Goal: Task Accomplishment & Management: Use online tool/utility

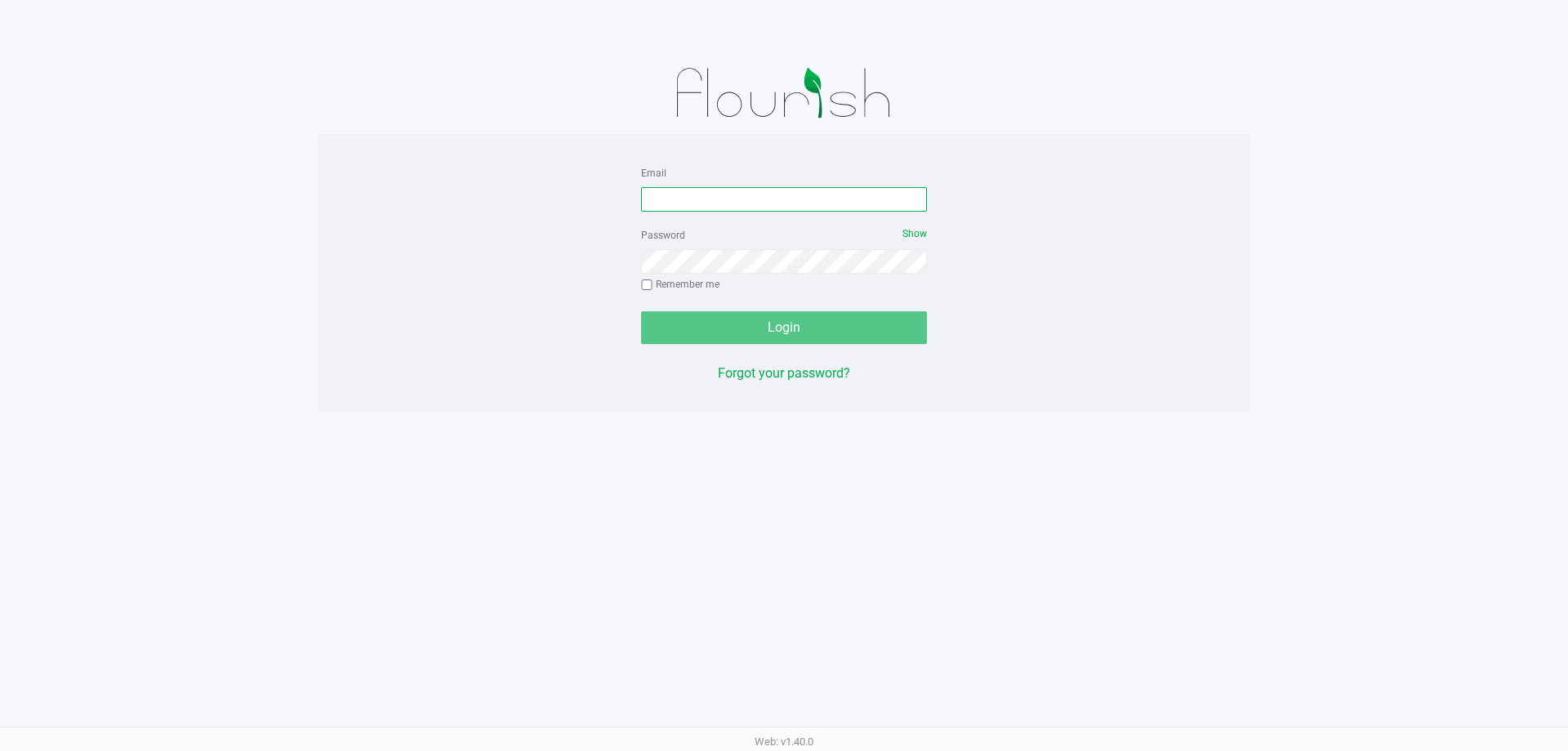
click at [681, 195] on input "Email" at bounding box center [784, 199] width 286 height 24
type input "[EMAIL_ADDRESS][PERSON_NAME][DOMAIN_NAME]"
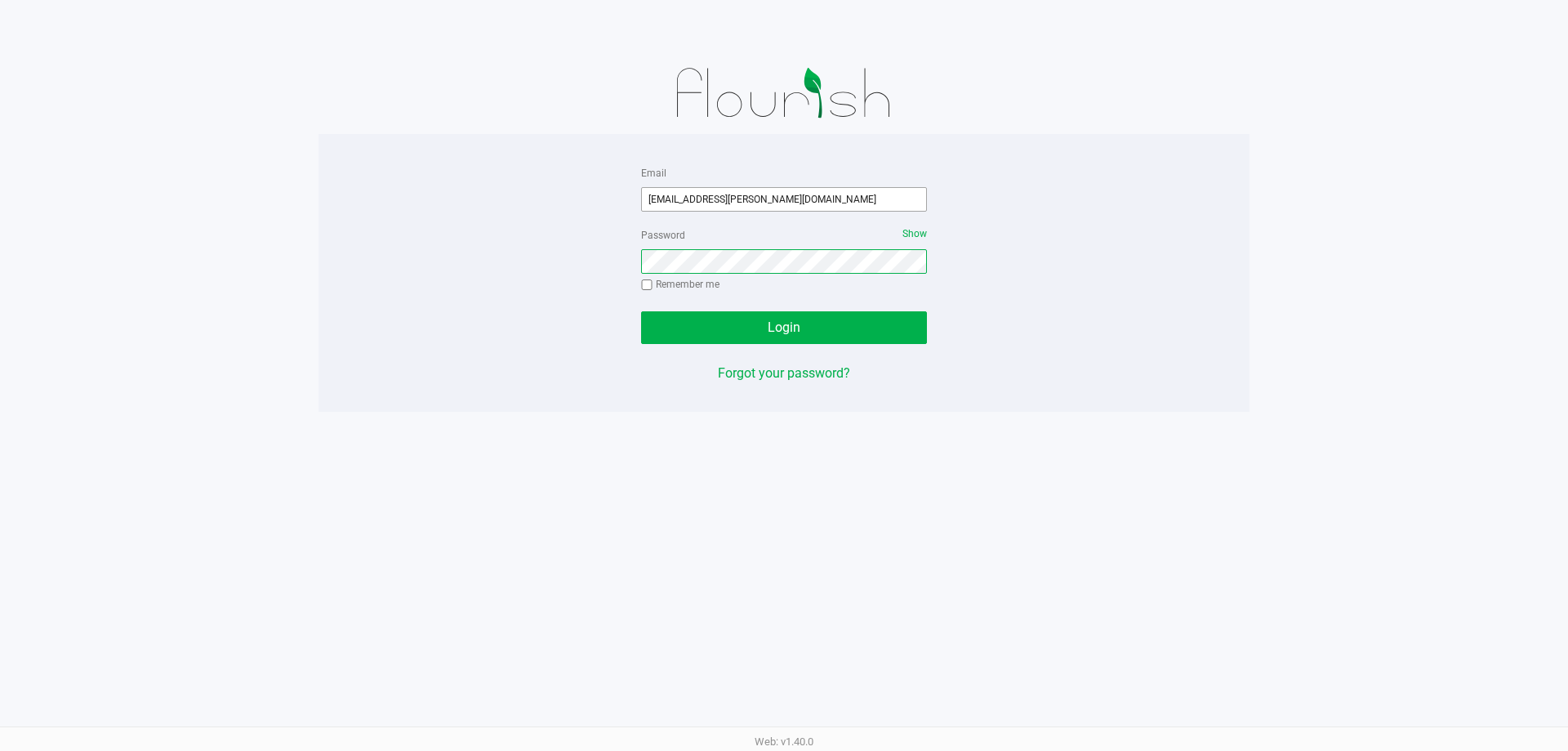
click at [641, 312] on button "Login" at bounding box center [784, 328] width 286 height 33
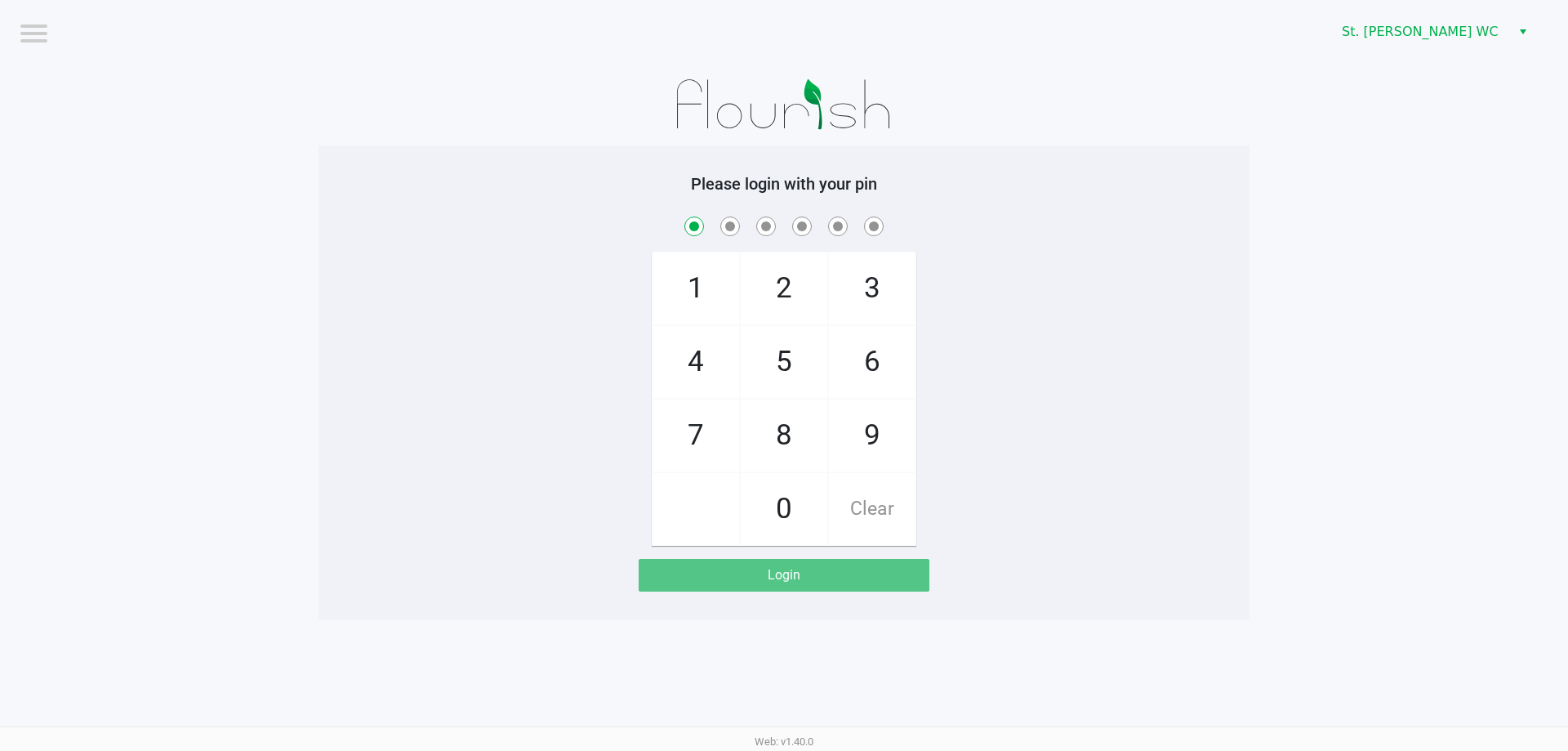
checkbox input "true"
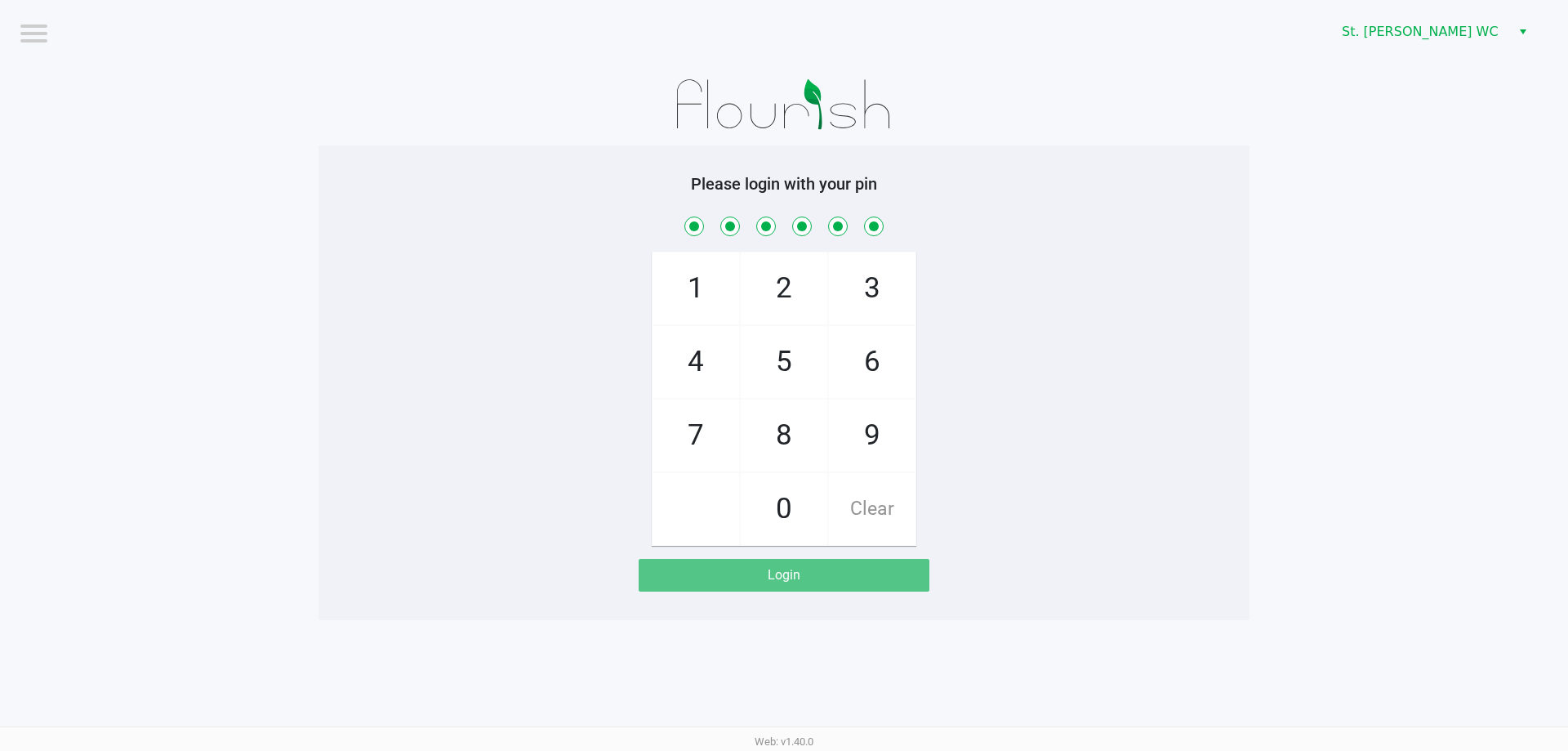
checkbox input "true"
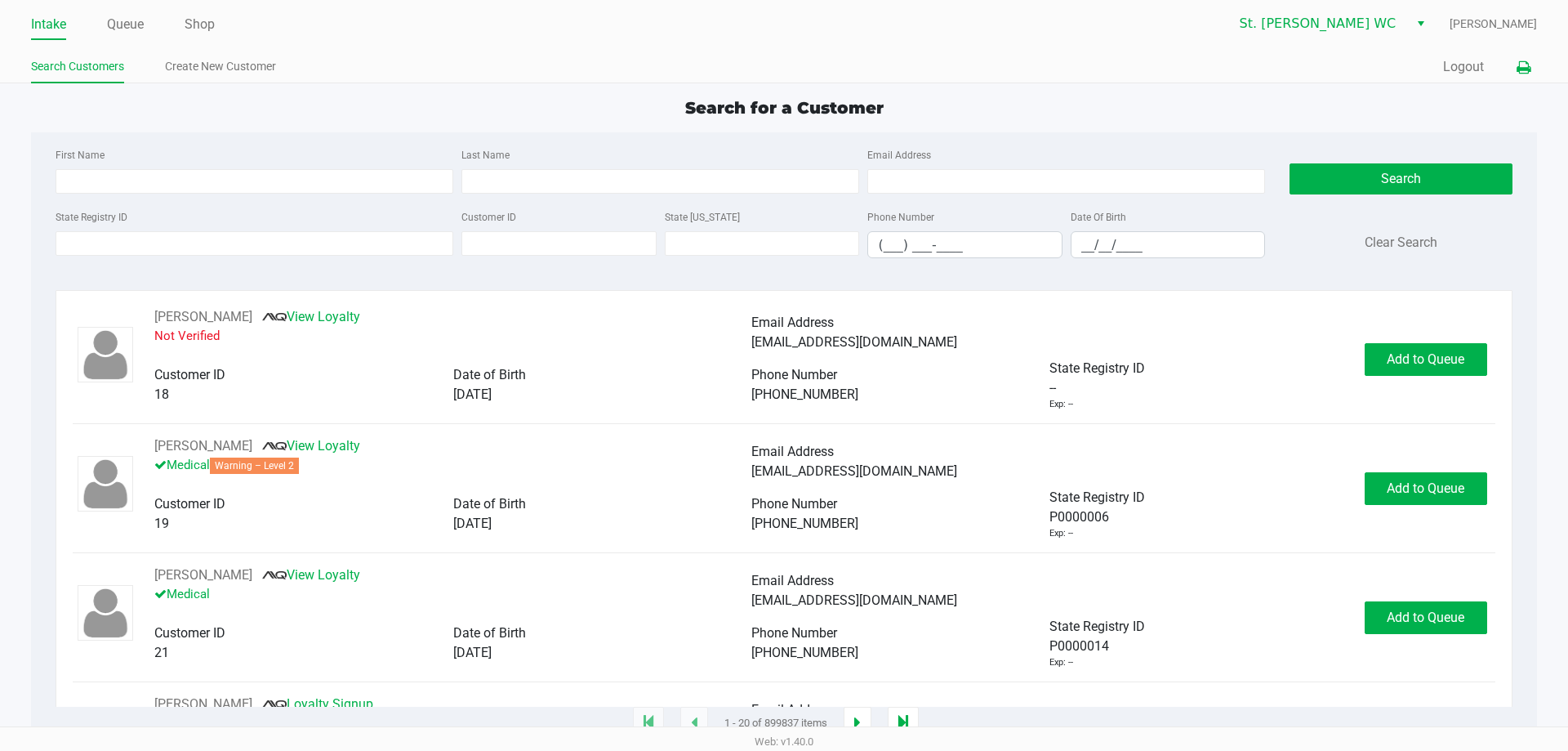
click at [1523, 73] on icon at bounding box center [1523, 68] width 14 height 12
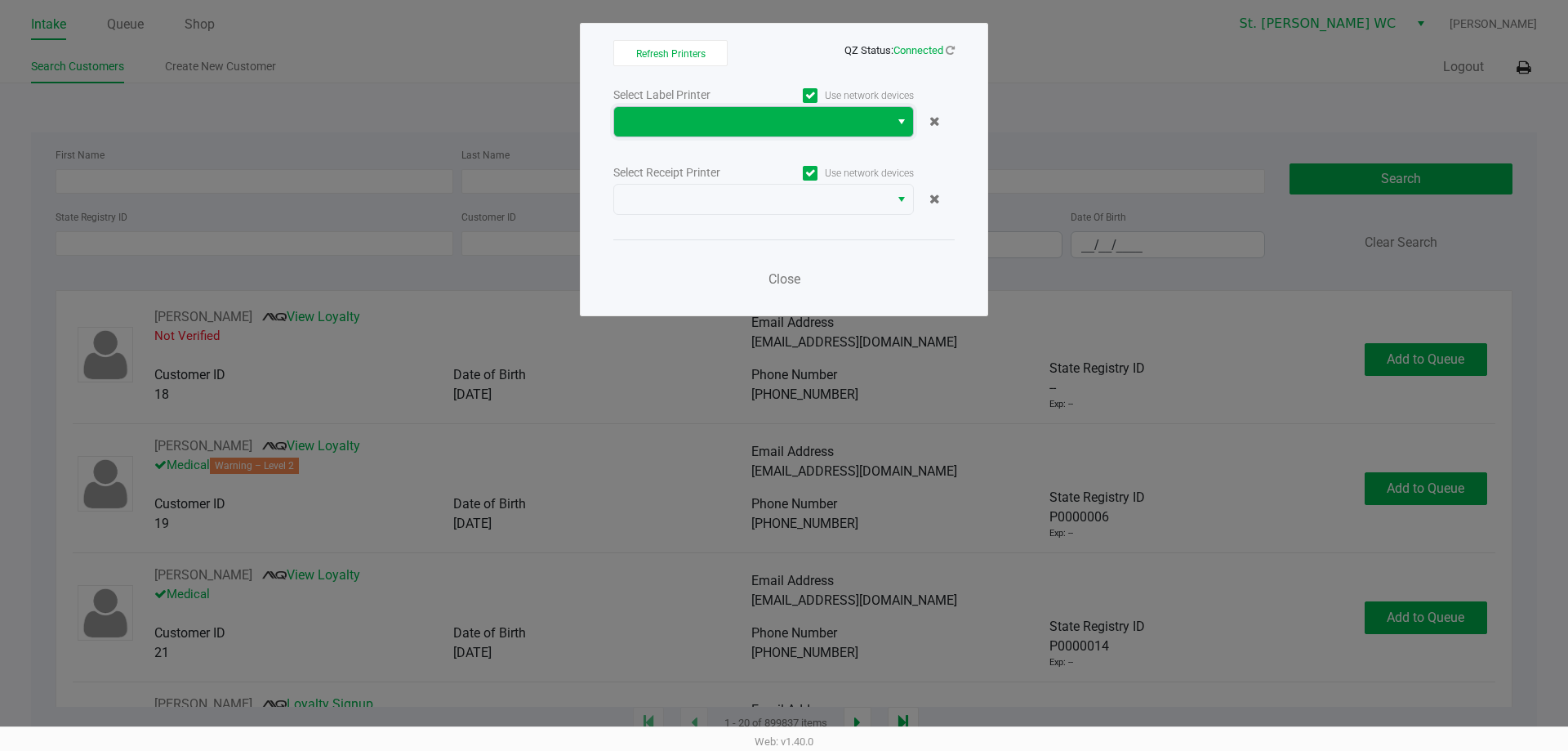
click at [856, 123] on span at bounding box center [751, 122] width 255 height 20
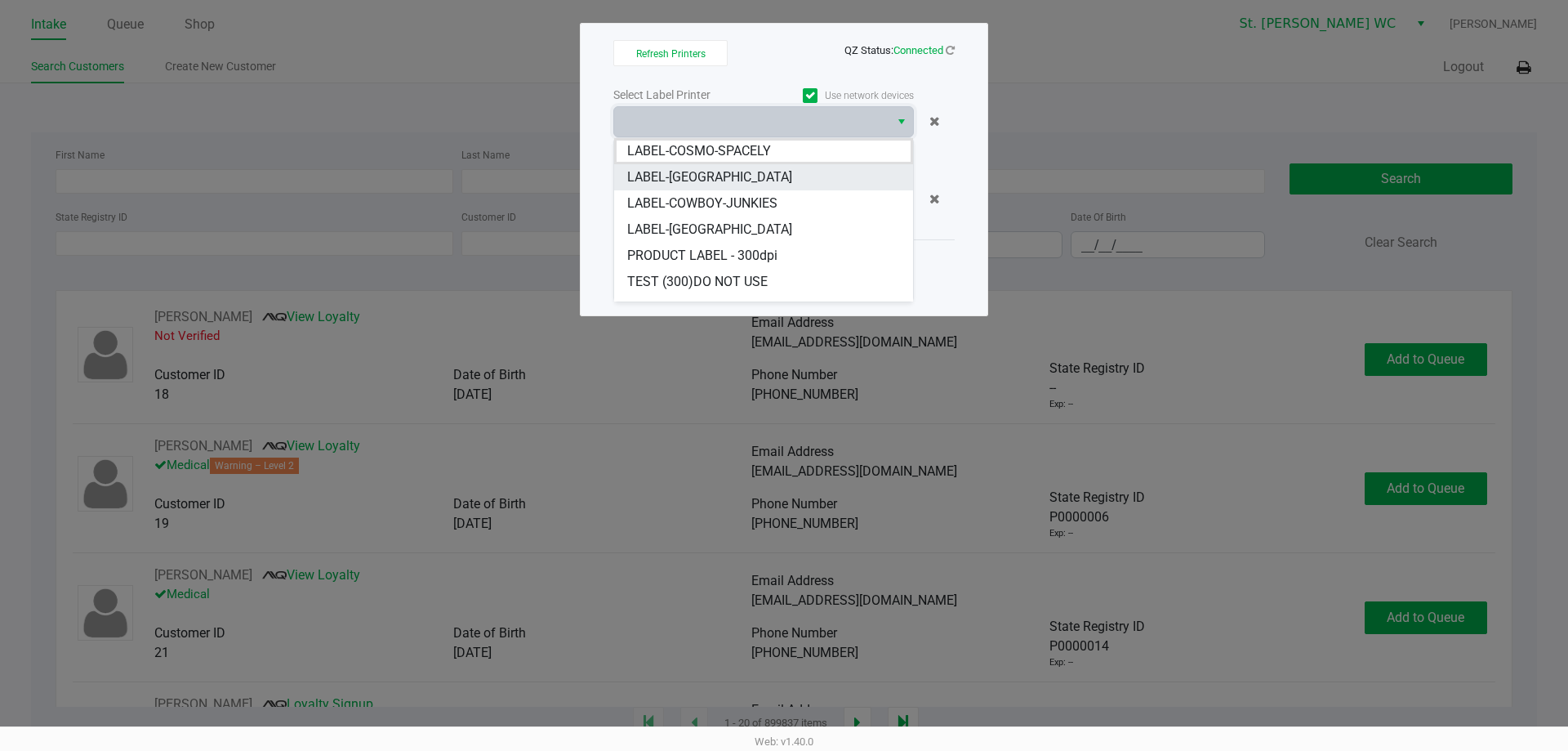
click at [822, 181] on li "LABEL-[GEOGRAPHIC_DATA]" at bounding box center [763, 177] width 299 height 26
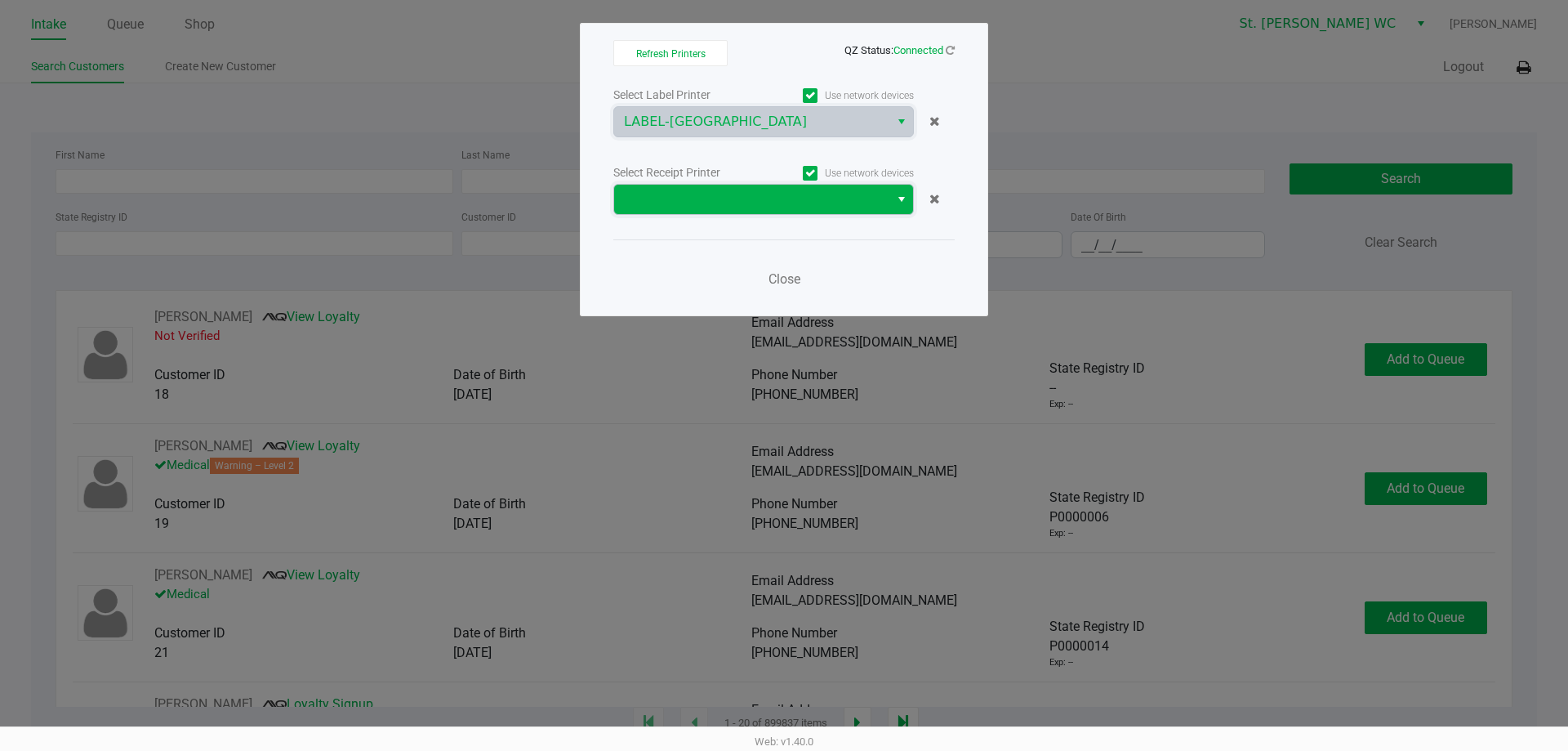
click at [822, 194] on span at bounding box center [751, 199] width 255 height 20
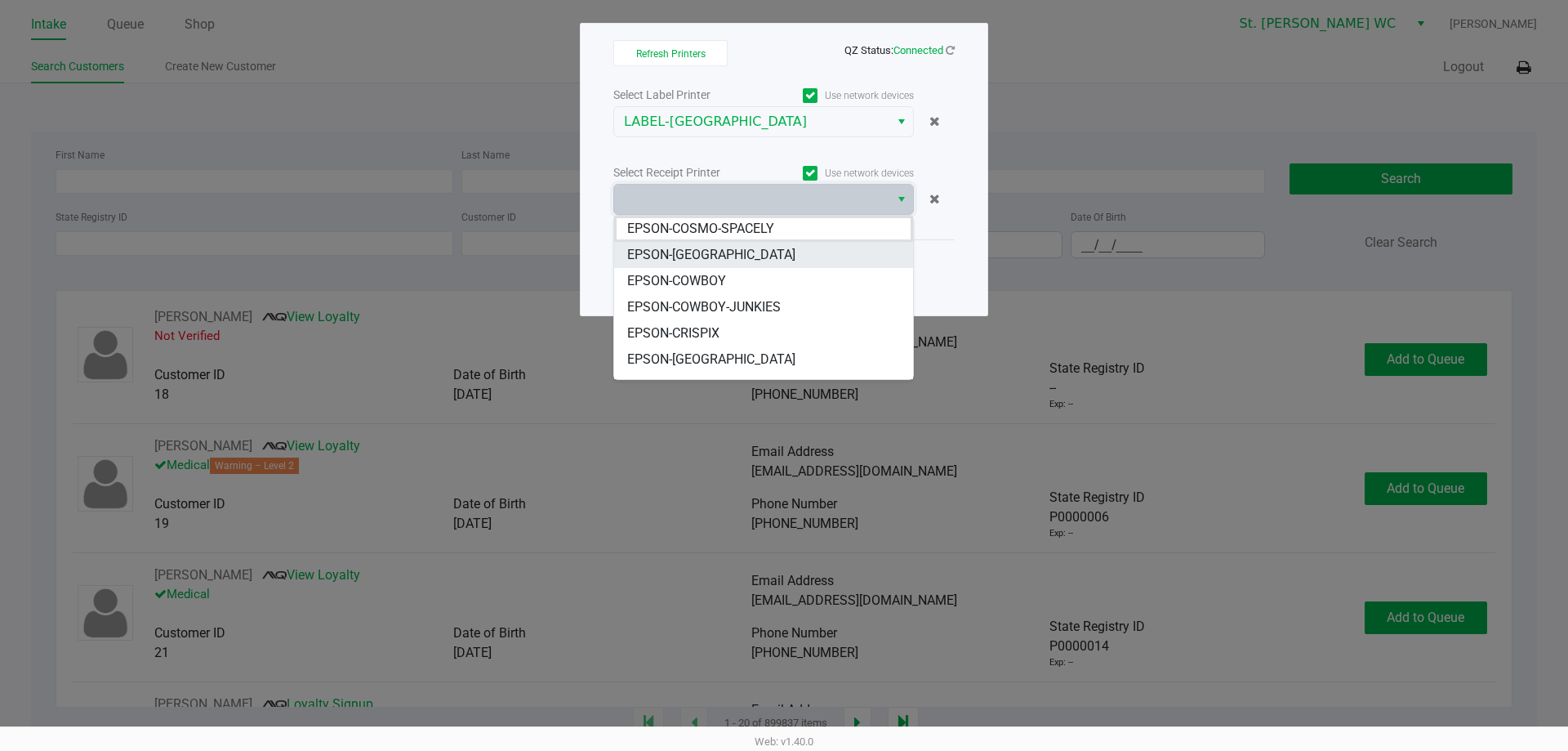
click at [822, 263] on li "EPSON-[GEOGRAPHIC_DATA]" at bounding box center [763, 255] width 299 height 26
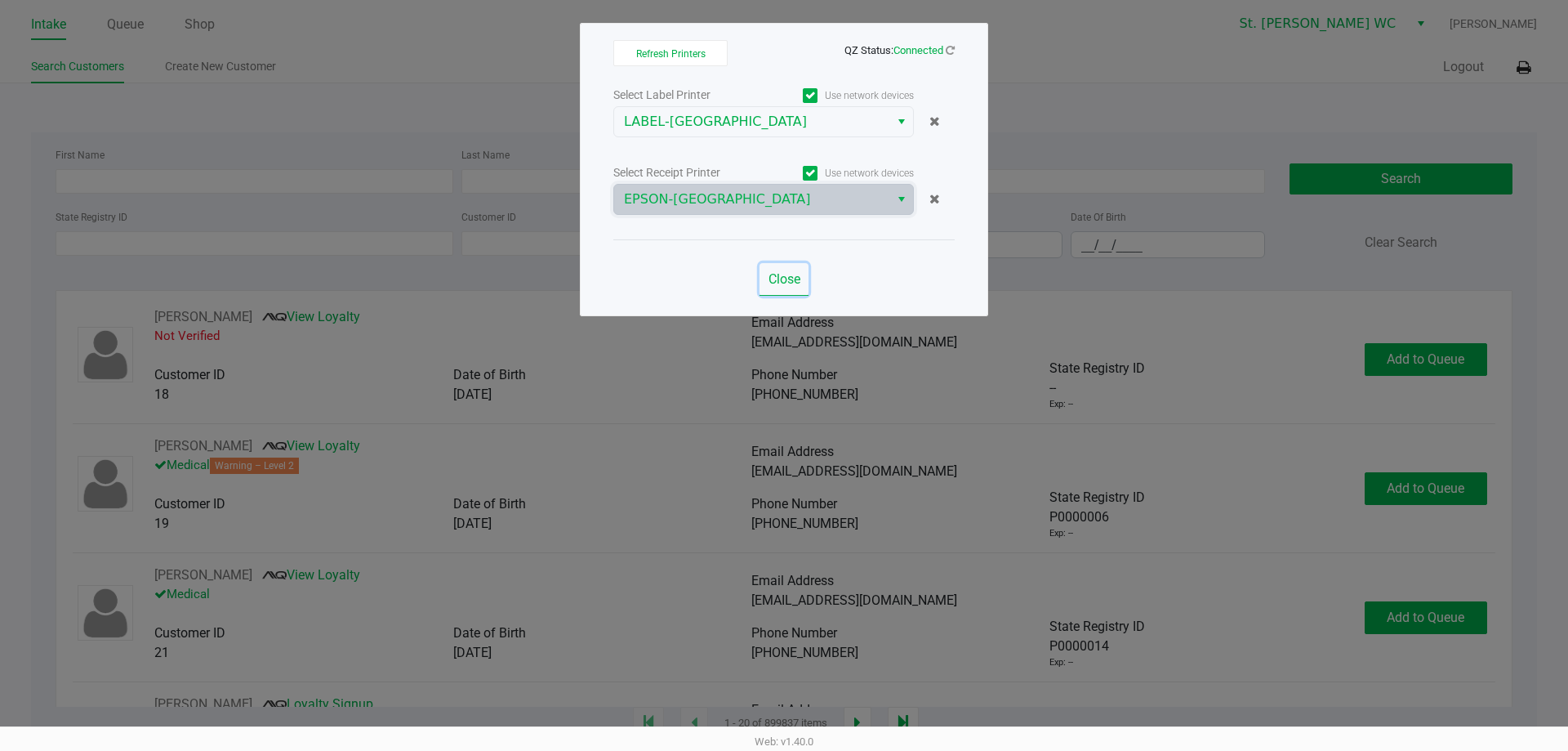
click at [789, 284] on span "Close" at bounding box center [784, 279] width 32 height 15
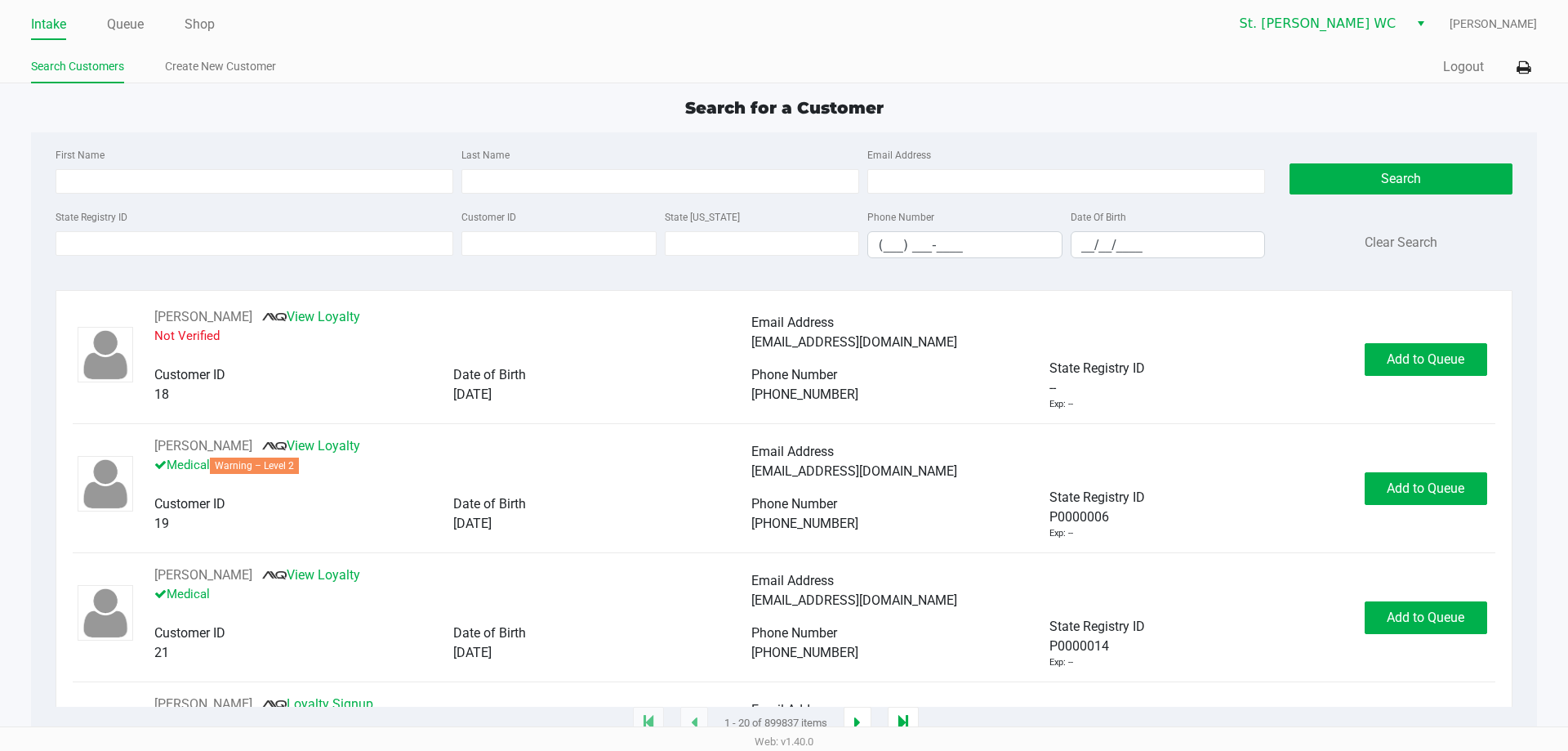
click at [1090, 103] on div "Search for a Customer" at bounding box center [784, 108] width 1530 height 24
click at [1446, 71] on button "Logout" at bounding box center [1463, 67] width 41 height 20
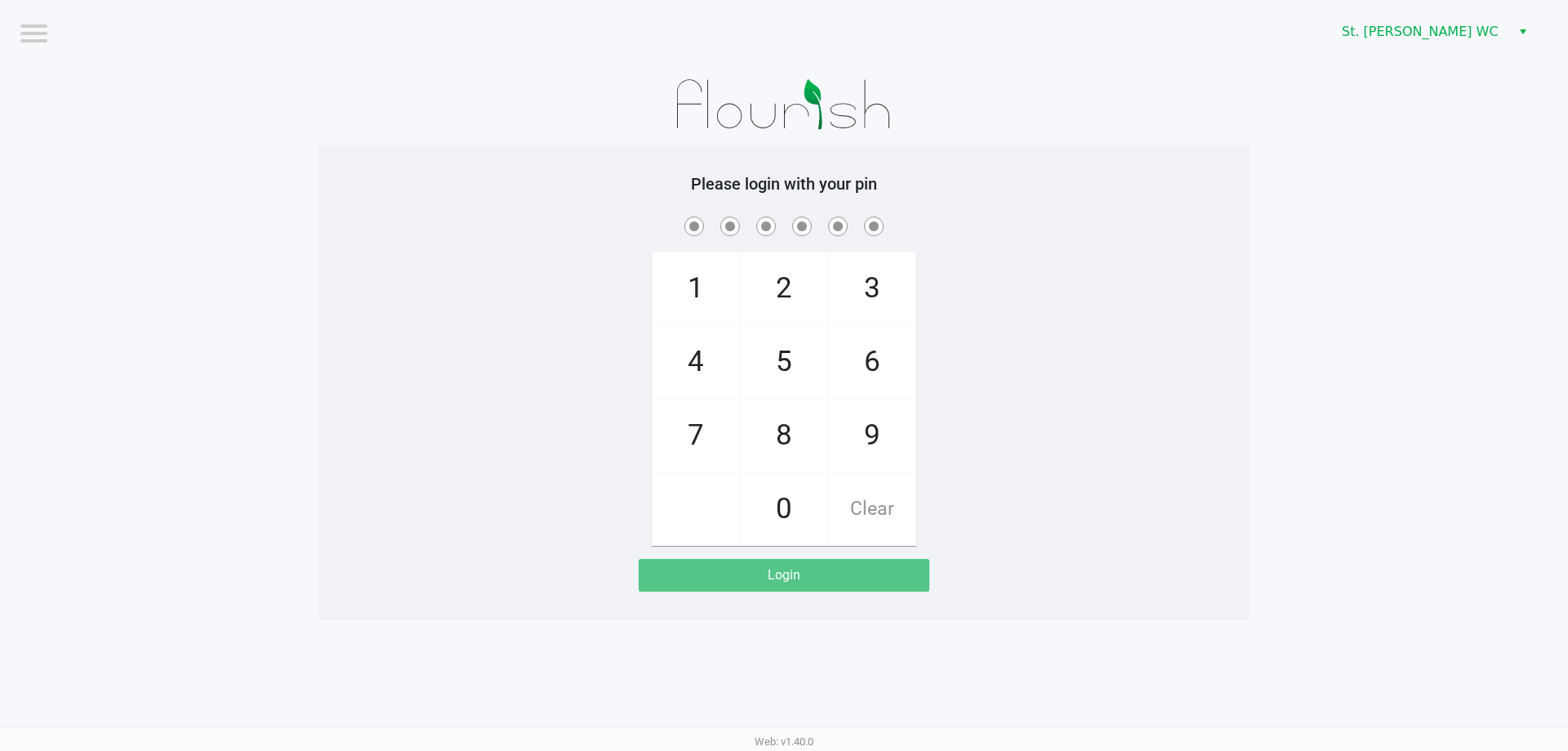
click at [1351, 140] on app-pos-login-wrapper "Logout St. [PERSON_NAME] WC Please login with your pin 1 4 7 2 5 8 0 3 6 9 Clea…" at bounding box center [784, 310] width 1568 height 621
checkbox input "true"
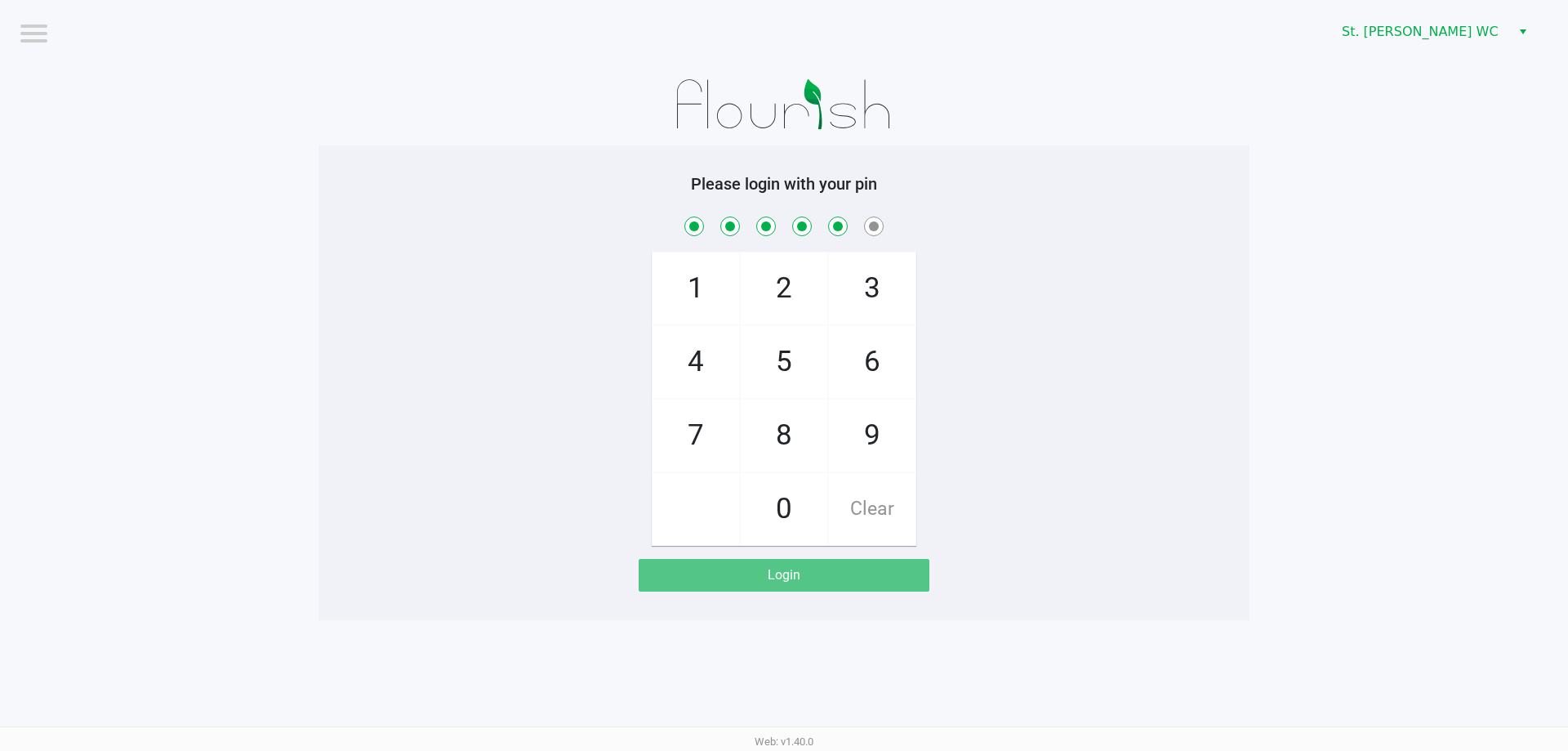
checkbox input "true"
